Goal: Information Seeking & Learning: Learn about a topic

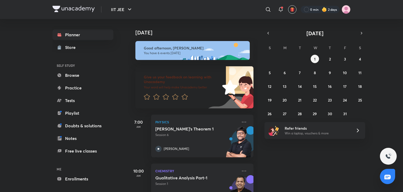
click at [295, 167] on div "[DATE] Good afternoon, [PERSON_NAME] You have 6 events [DATE] Give us your feed…" at bounding box center [265, 105] width 274 height 173
click at [241, 122] on icon at bounding box center [244, 122] width 6 height 6
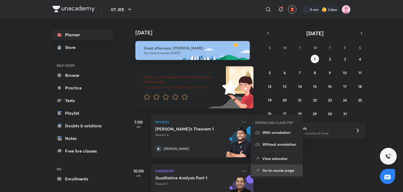
click at [276, 174] on li "Go to course page" at bounding box center [277, 170] width 52 height 12
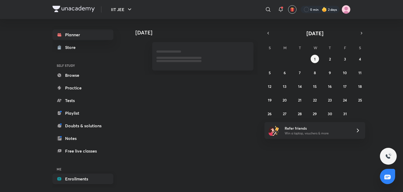
click at [96, 182] on link "Enrollments" at bounding box center [83, 178] width 61 height 11
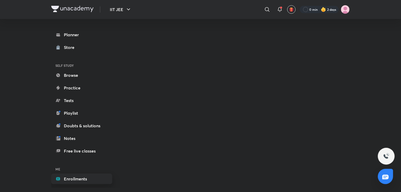
click at [91, 174] on link "Enrollments" at bounding box center [81, 178] width 61 height 11
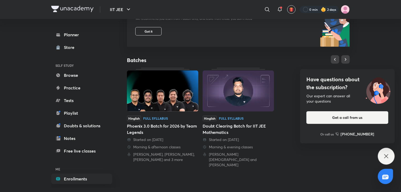
scroll to position [175, 0]
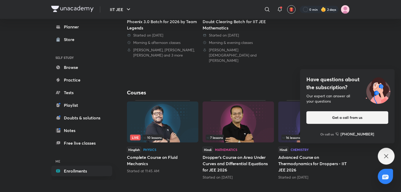
click at [382, 153] on div "Have questions about the subscription? Our expert can answer all your questions…" at bounding box center [386, 156] width 17 height 17
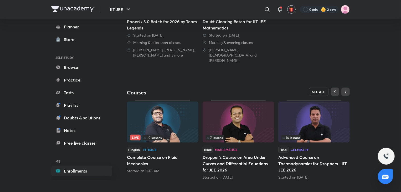
click at [323, 89] on button "SEE ALL" at bounding box center [319, 91] width 20 height 8
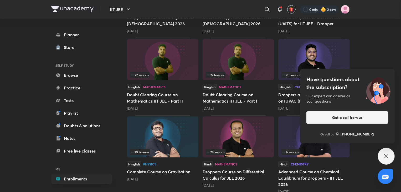
scroll to position [392, 0]
click at [252, 152] on div "28 lessons" at bounding box center [238, 152] width 65 height 6
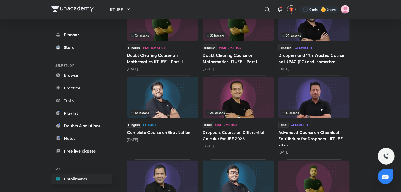
scroll to position [433, 0]
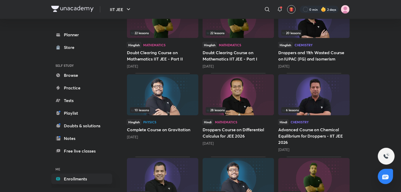
click at [172, 90] on img at bounding box center [162, 94] width 71 height 41
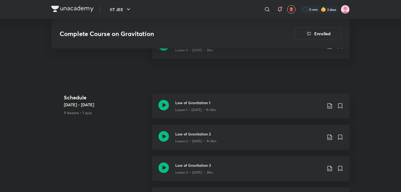
scroll to position [301, 0]
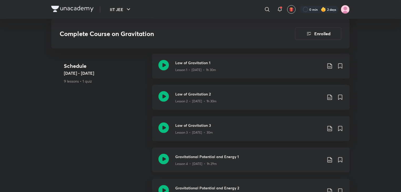
click at [252, 166] on div "Gravitational Potential and Energy 1 Lesson 4 • Sept 10 • 1h 29m" at bounding box center [250, 159] width 197 height 25
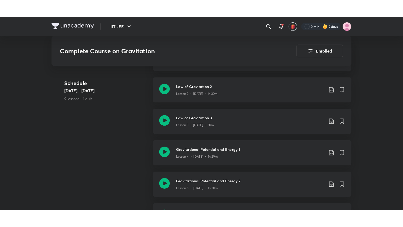
scroll to position [327, 0]
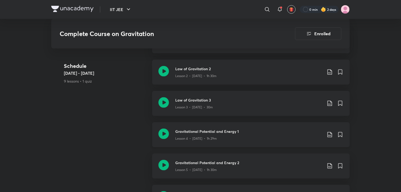
click at [231, 135] on div "Lesson 4 • [DATE] • 1h 29m" at bounding box center [248, 137] width 147 height 7
